Goal: Browse casually: Explore the website without a specific task or goal

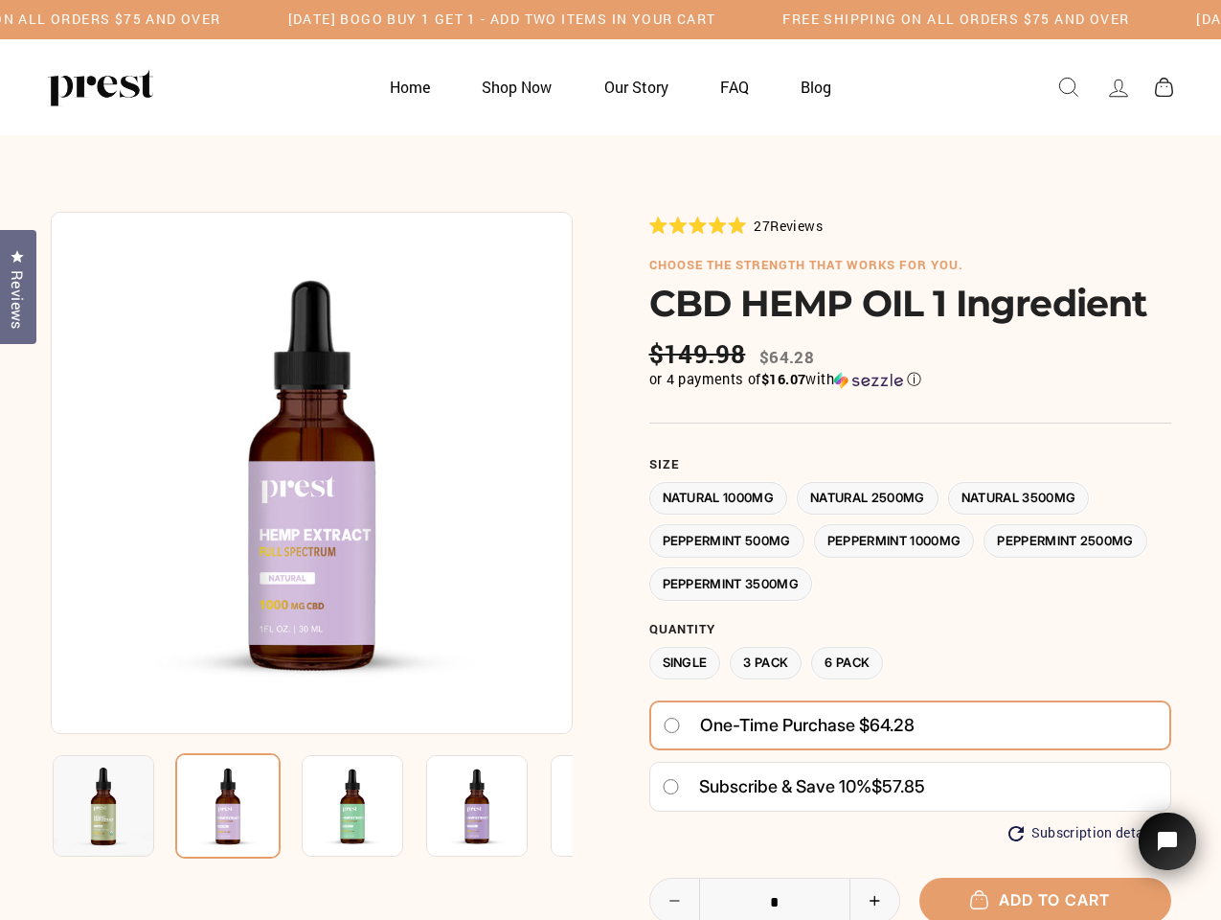
click at [610, 460] on div at bounding box center [611, 698] width 1121 height 972
click at [221, 19] on h5 "Free Shipping on all orders $75 and over" at bounding box center [48, 19] width 347 height 16
click at [311, 472] on img at bounding box center [312, 473] width 522 height 522
click at [311, 806] on img at bounding box center [353, 806] width 102 height 102
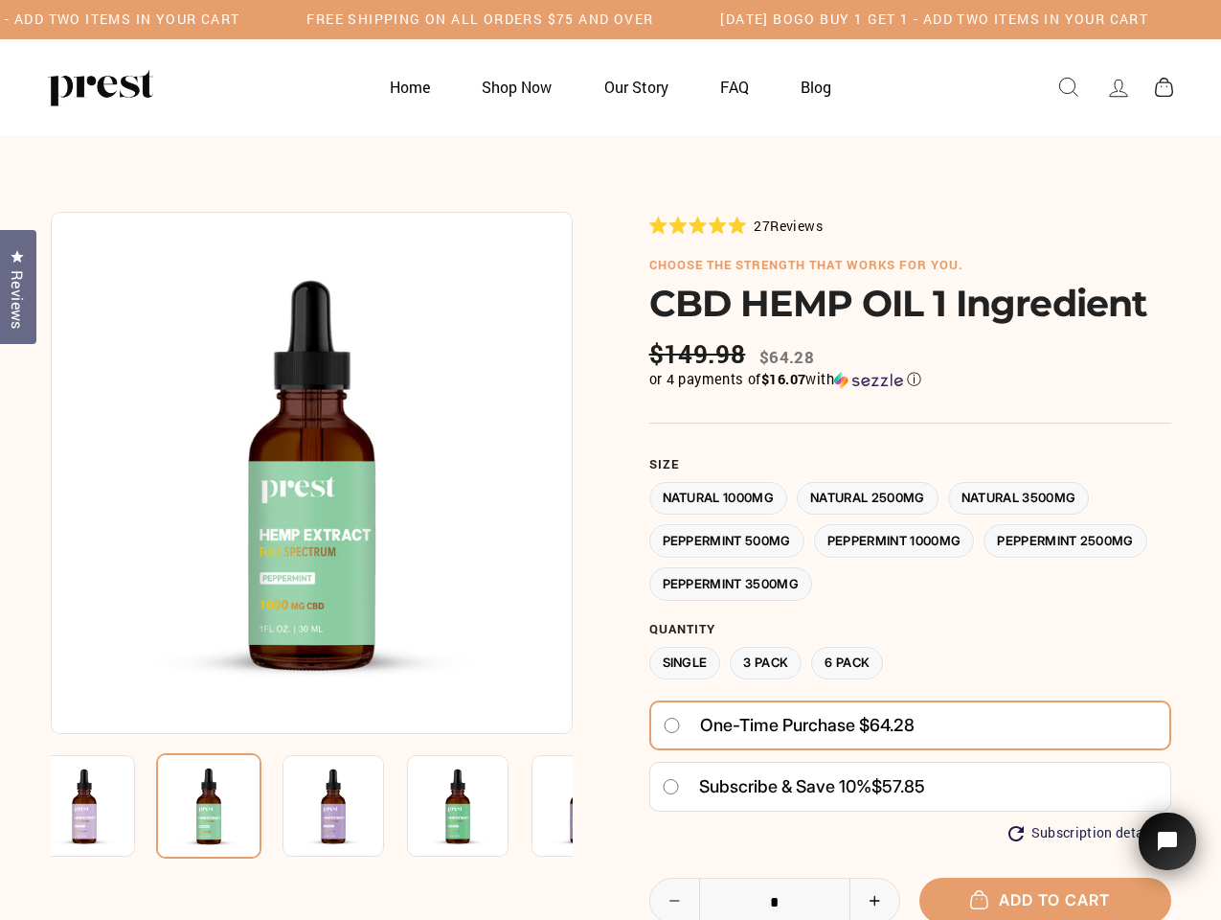
click at [103, 806] on img at bounding box center [85, 806] width 102 height 102
click at [228, 806] on img at bounding box center [208, 805] width 105 height 105
click at [352, 806] on img at bounding box center [334, 806] width 102 height 102
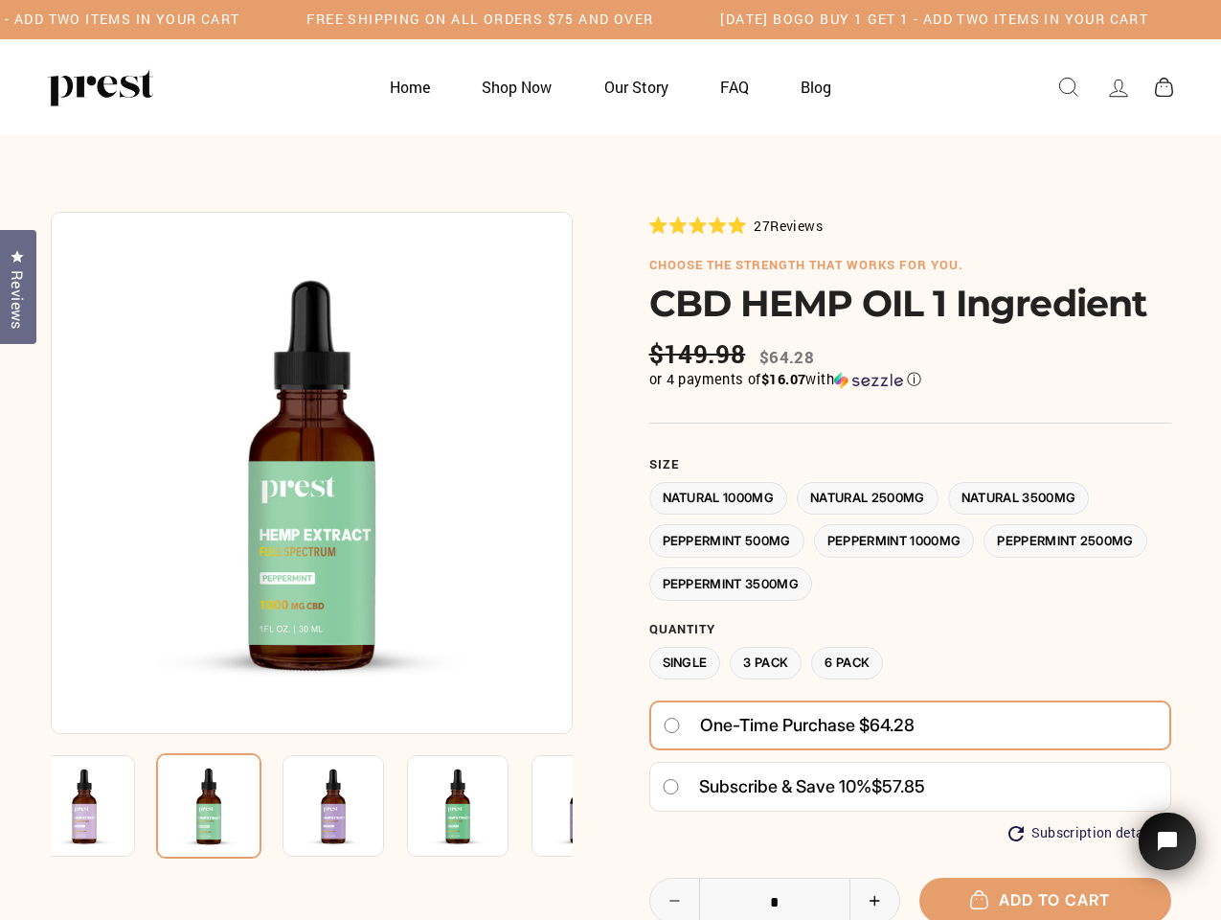
click at [352, 806] on img at bounding box center [334, 806] width 102 height 102
